Goal: Task Accomplishment & Management: Manage account settings

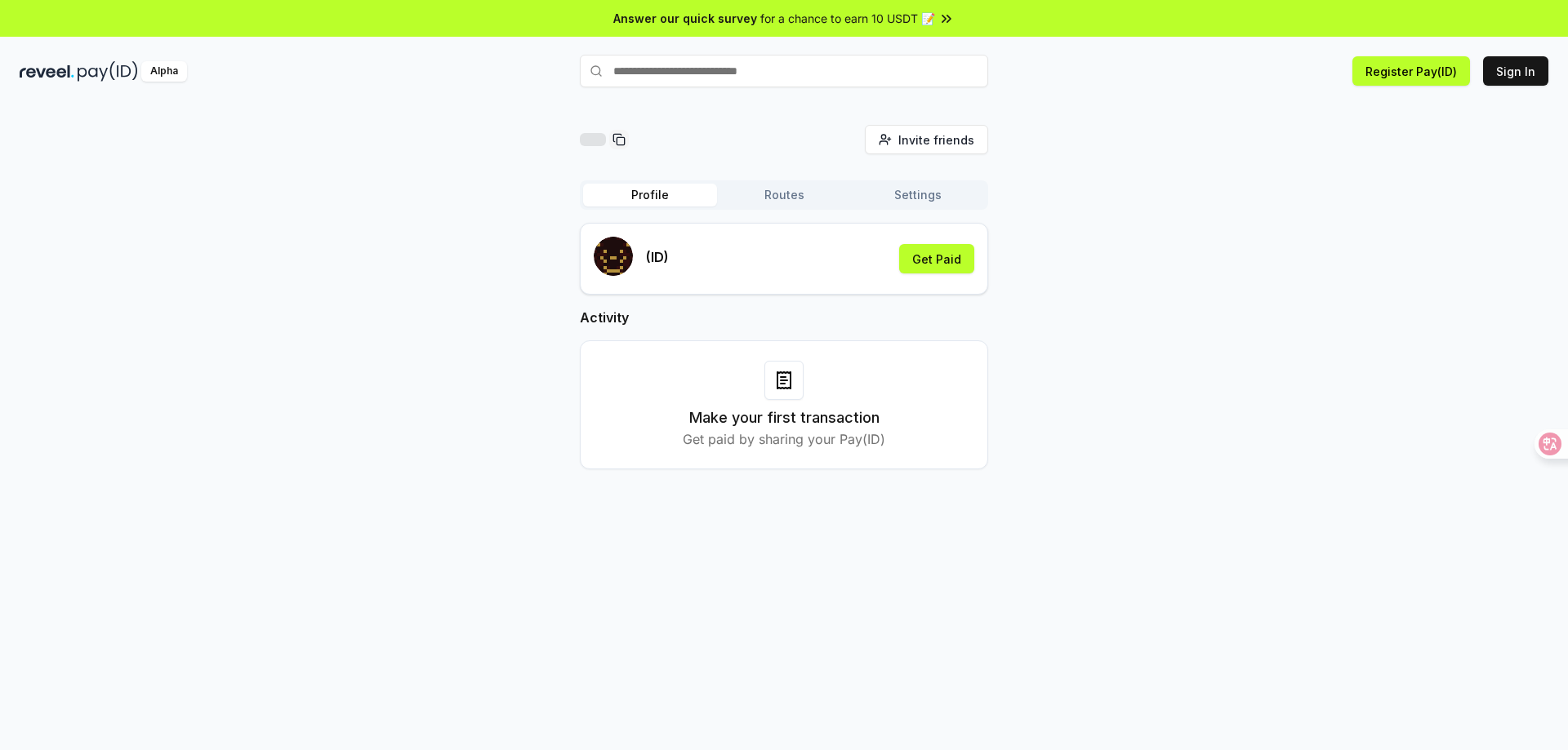
drag, startPoint x: 1275, startPoint y: 296, endPoint x: 1266, endPoint y: 309, distance: 15.8
click at [1275, 294] on div "Invite friends Invite Profile Routes Settings (ID) Get Paid Activity Make your …" at bounding box center [784, 310] width 1529 height 370
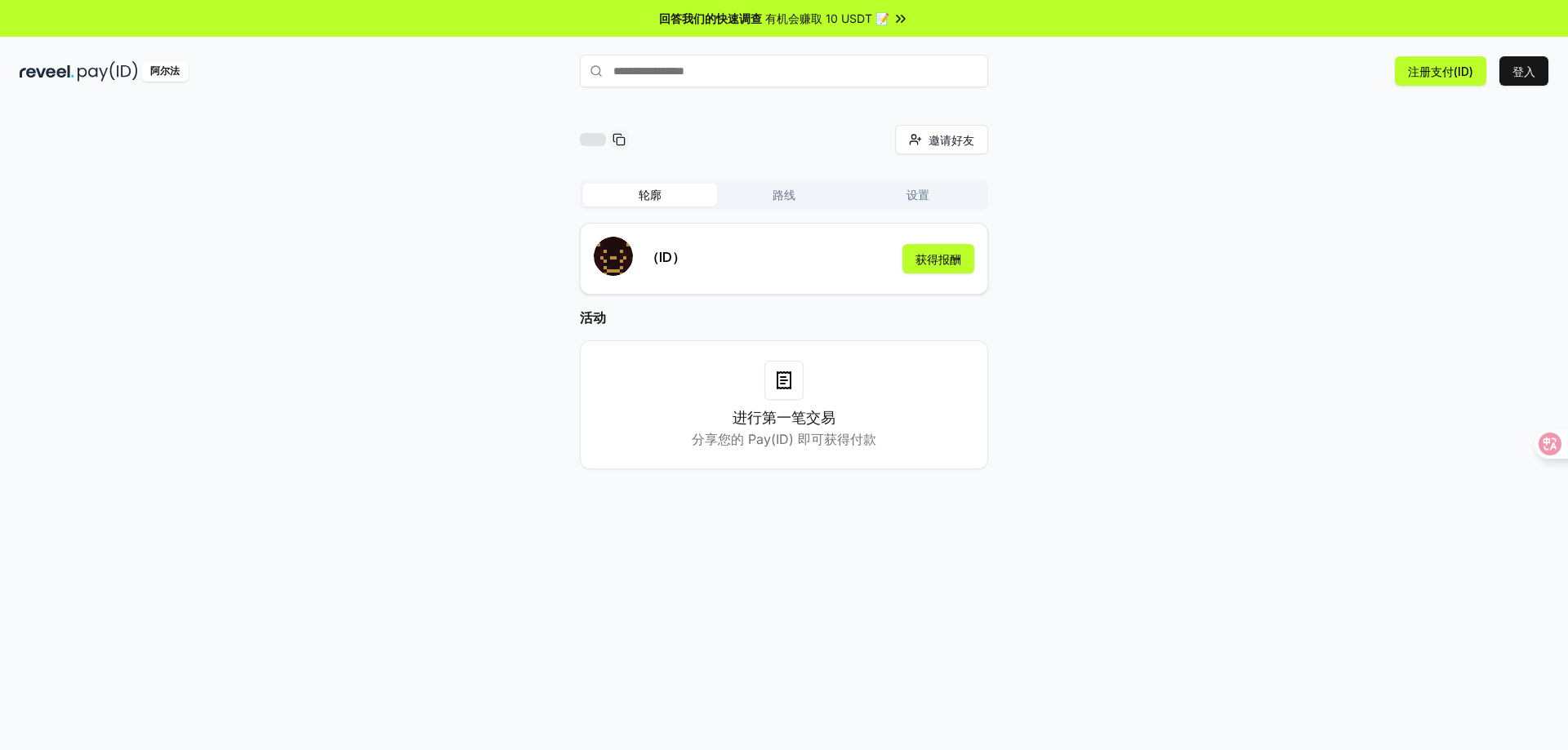
click at [786, 193] on font "路线" at bounding box center [784, 194] width 23 height 14
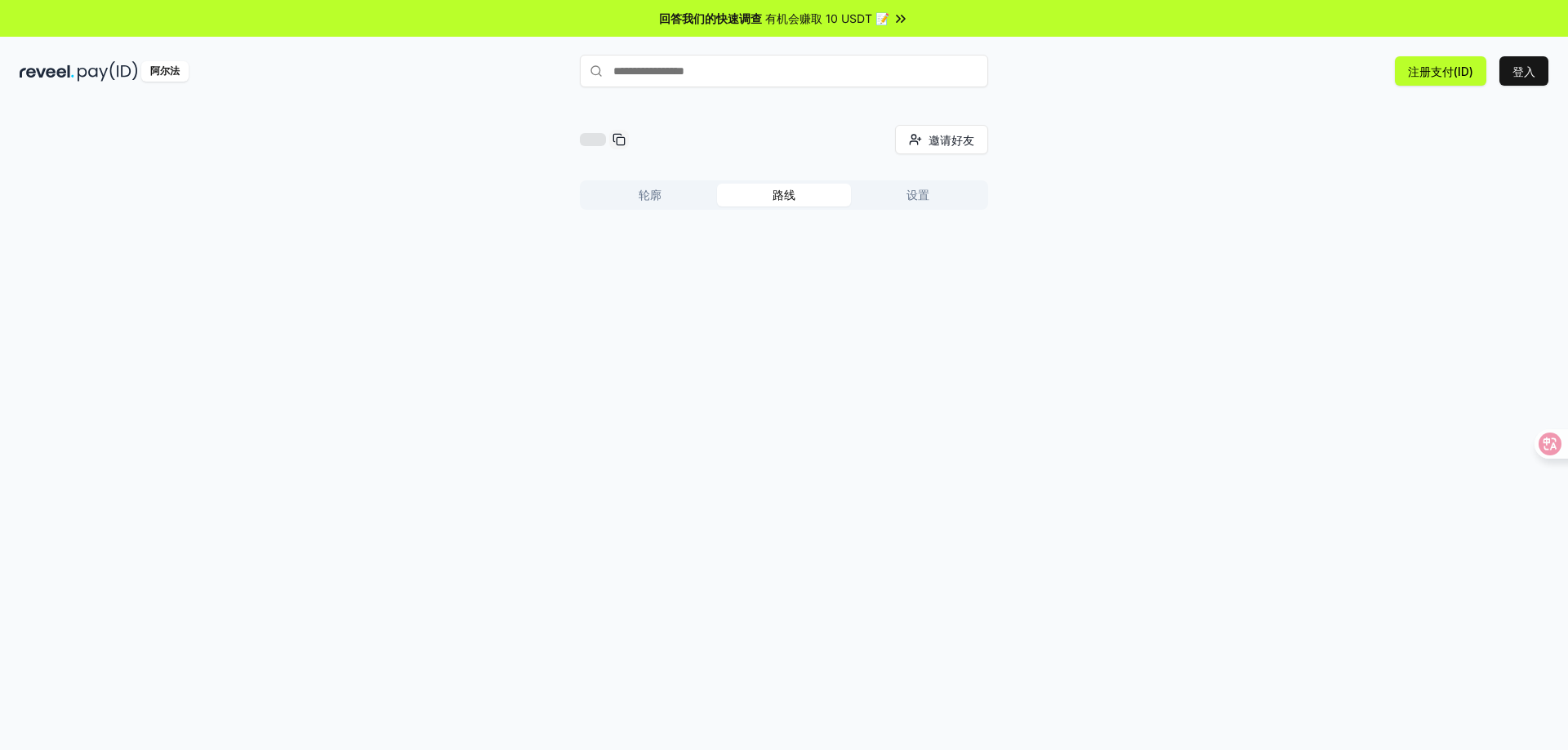
click at [639, 195] on font "轮廓" at bounding box center [650, 194] width 23 height 14
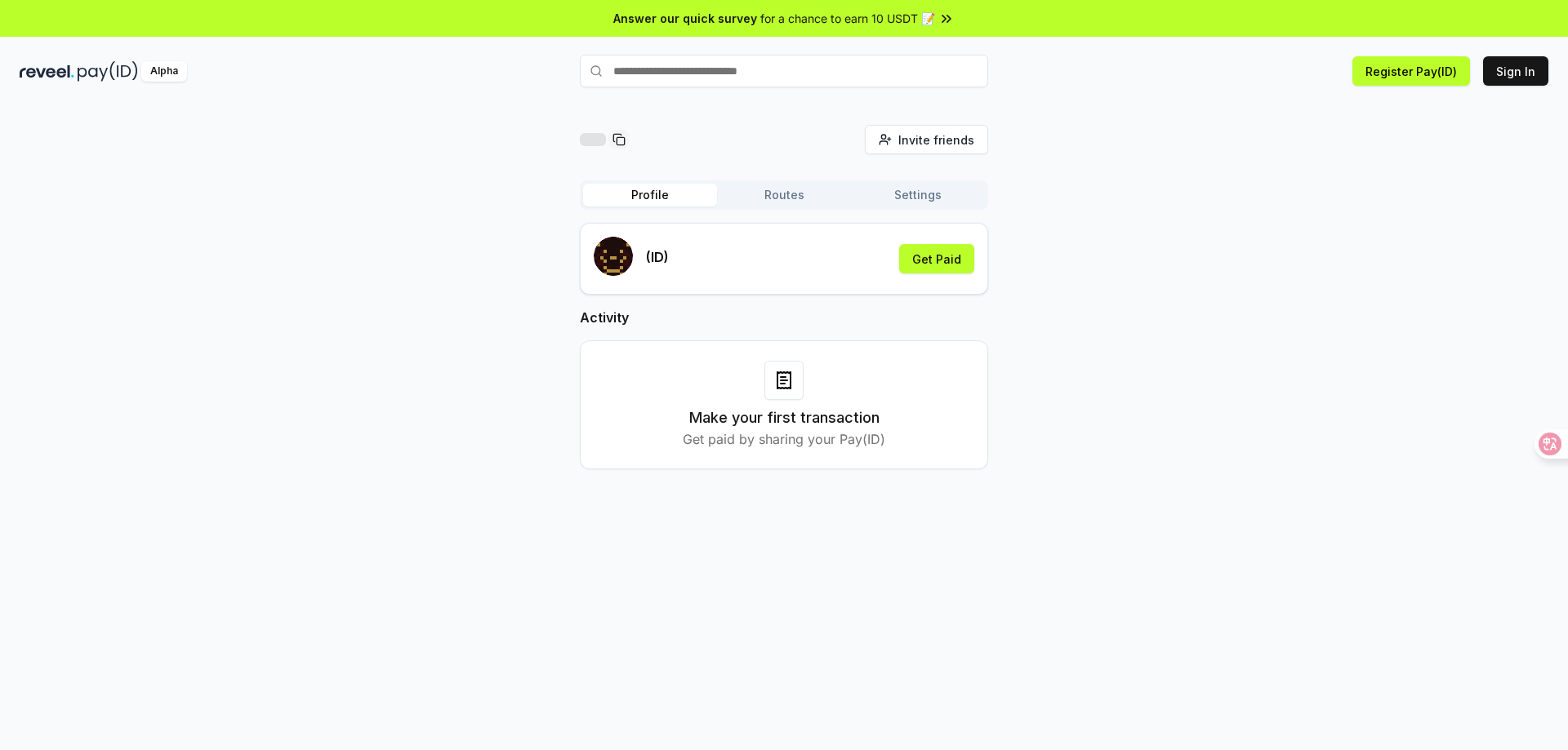
drag, startPoint x: 1294, startPoint y: 238, endPoint x: 1332, endPoint y: 203, distance: 51.7
click at [1294, 238] on div "Invite friends Invite Profile Routes Settings (ID) Get Paid Activity Make your …" at bounding box center [784, 310] width 1529 height 370
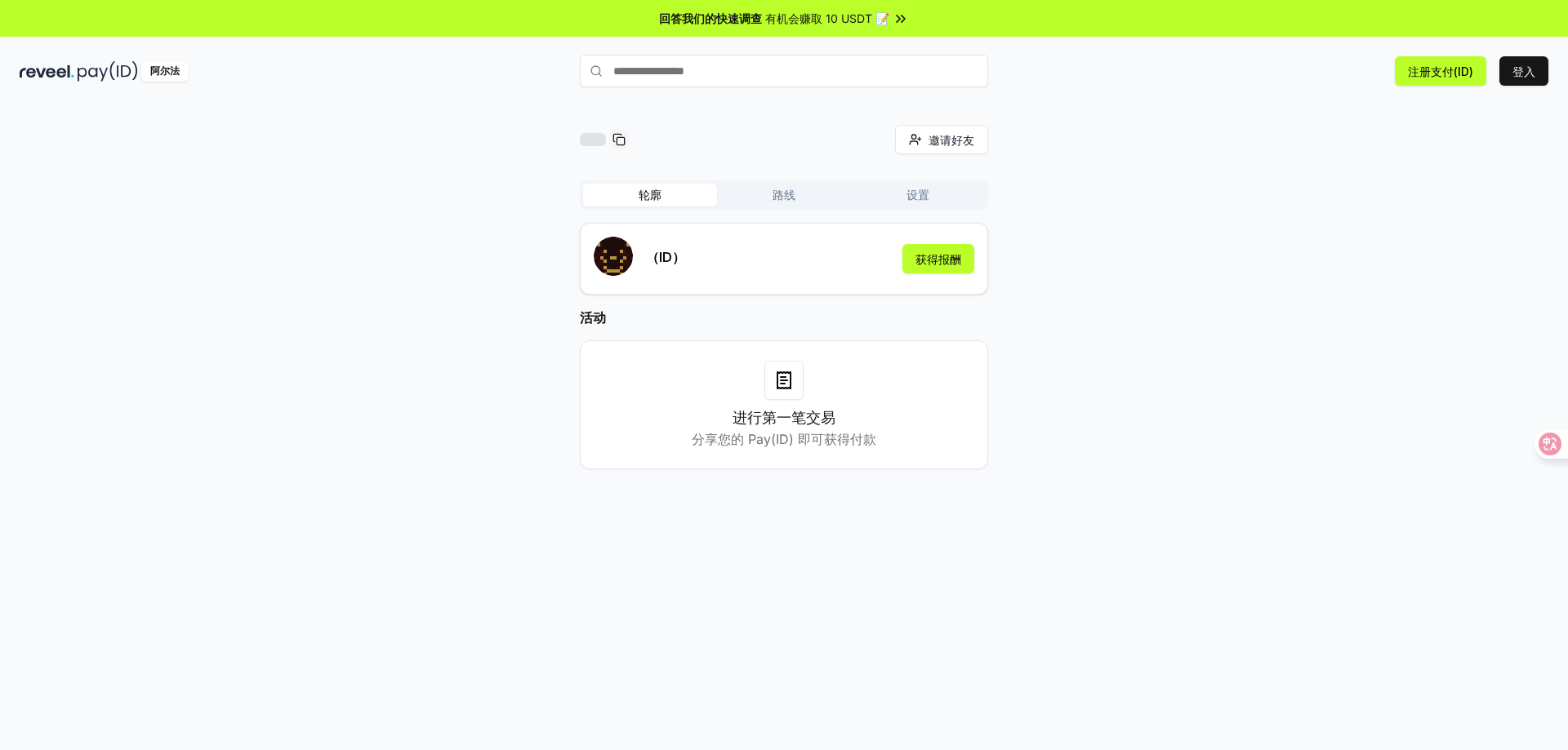
click at [1173, 273] on div "邀请好友 邀请 轮廓 路线 设置 （ID） 获得报酬 活动 进行第一笔交易 分享您的 Pay(ID) 即可获得付款" at bounding box center [784, 310] width 1529 height 370
click at [1530, 65] on font "登入" at bounding box center [1524, 71] width 23 height 14
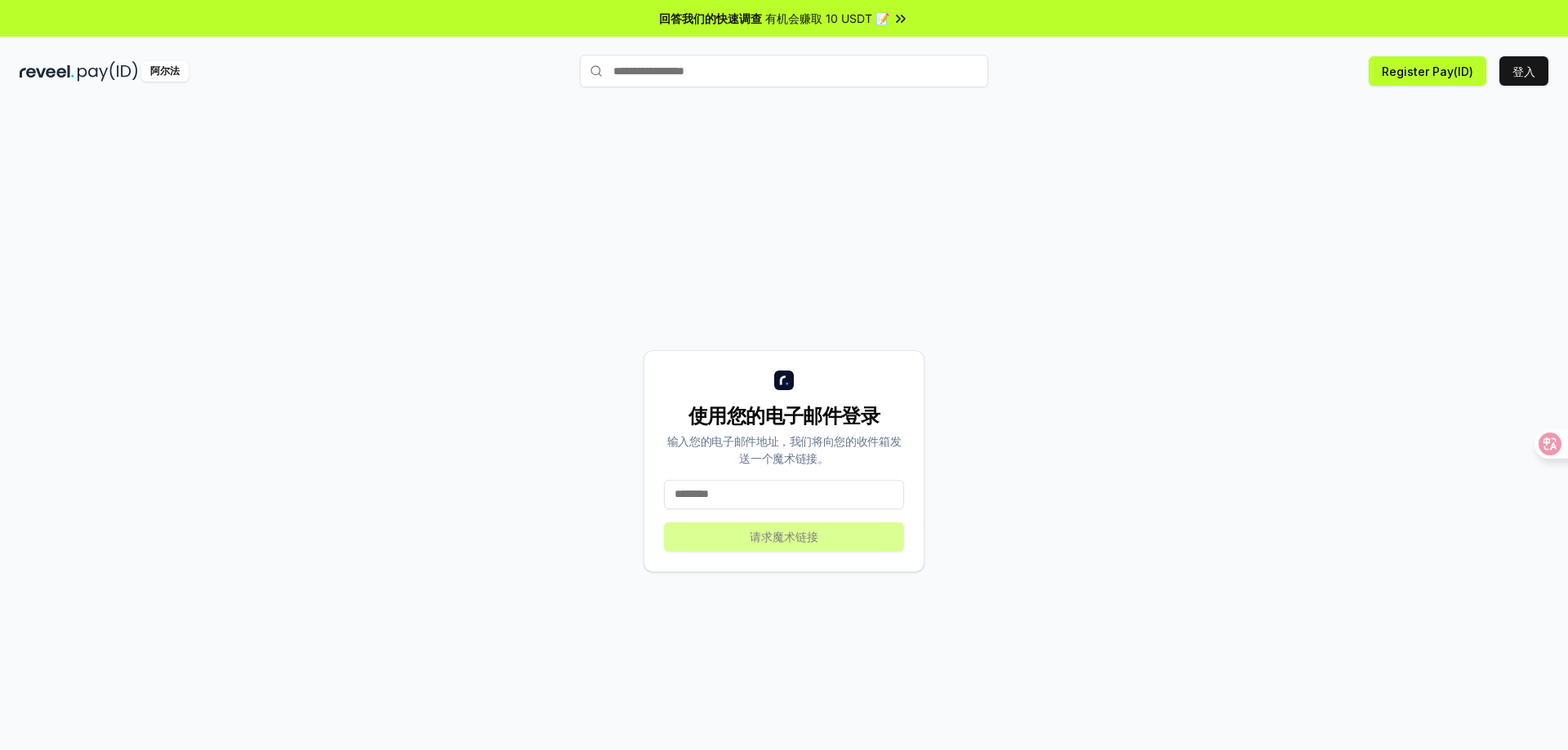
click at [729, 493] on input at bounding box center [784, 494] width 240 height 29
